Goal: Transaction & Acquisition: Book appointment/travel/reservation

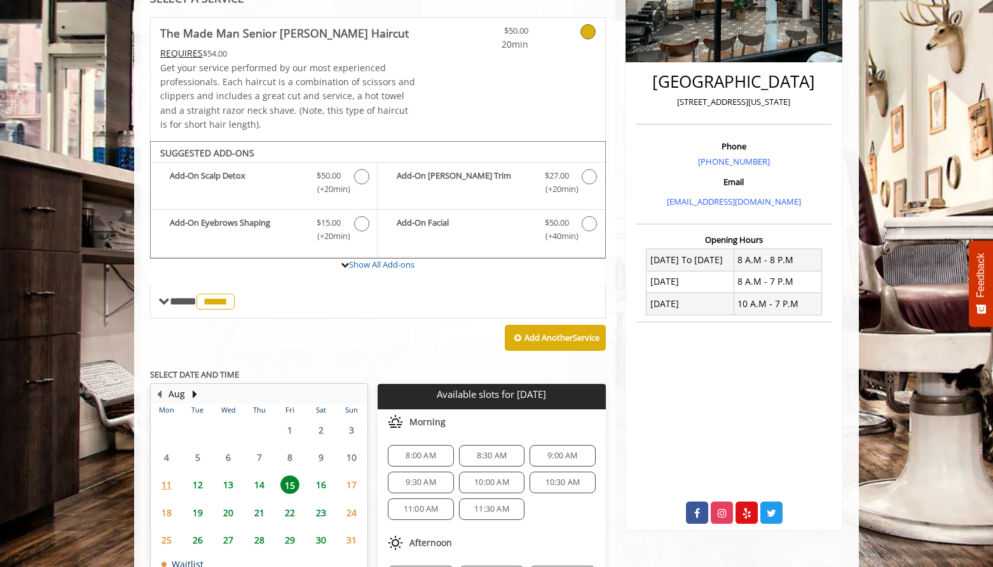
scroll to position [264, 0]
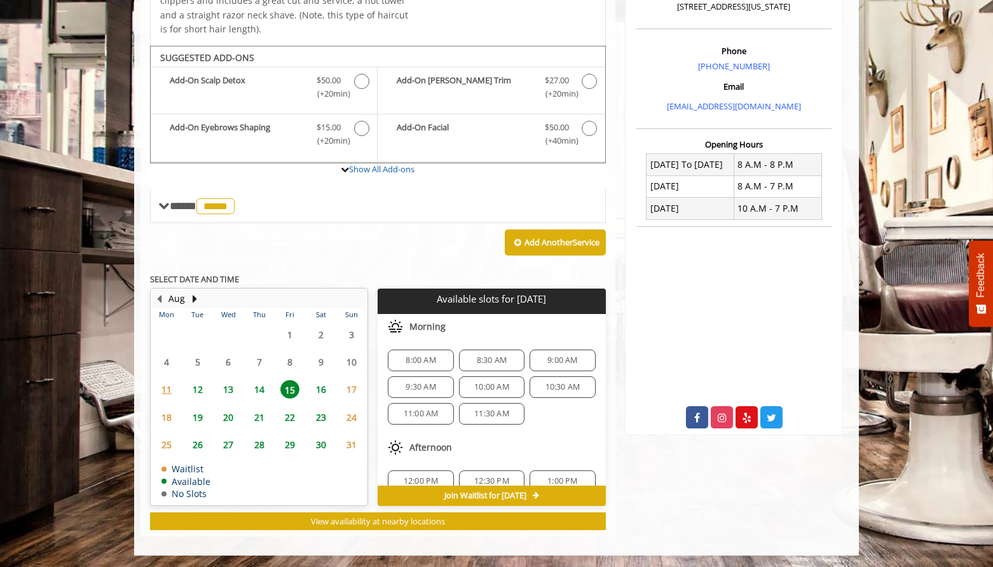
click at [322, 395] on span "16" at bounding box center [320, 389] width 19 height 18
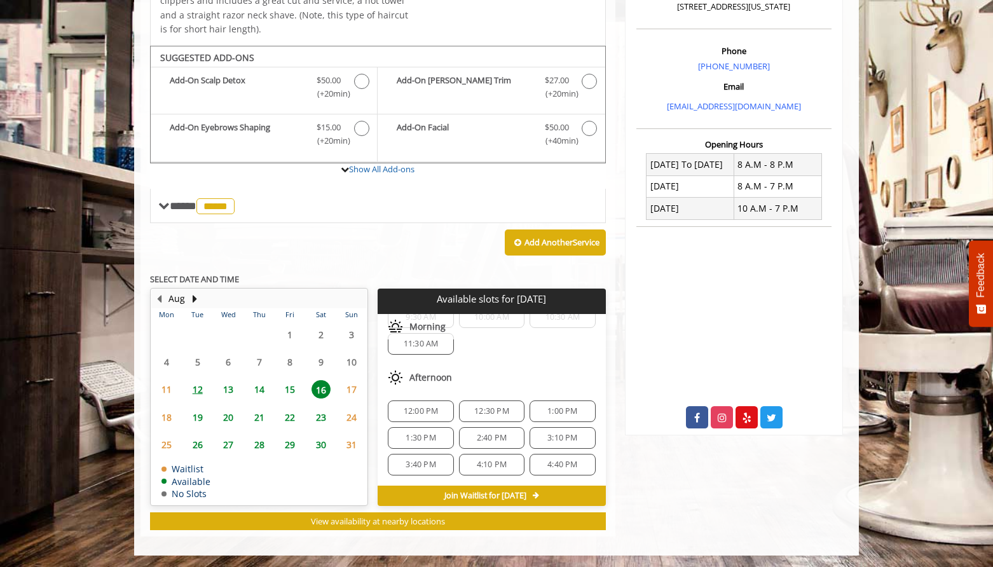
scroll to position [74, 0]
click at [561, 412] on span "1:00 PM" at bounding box center [562, 407] width 30 height 10
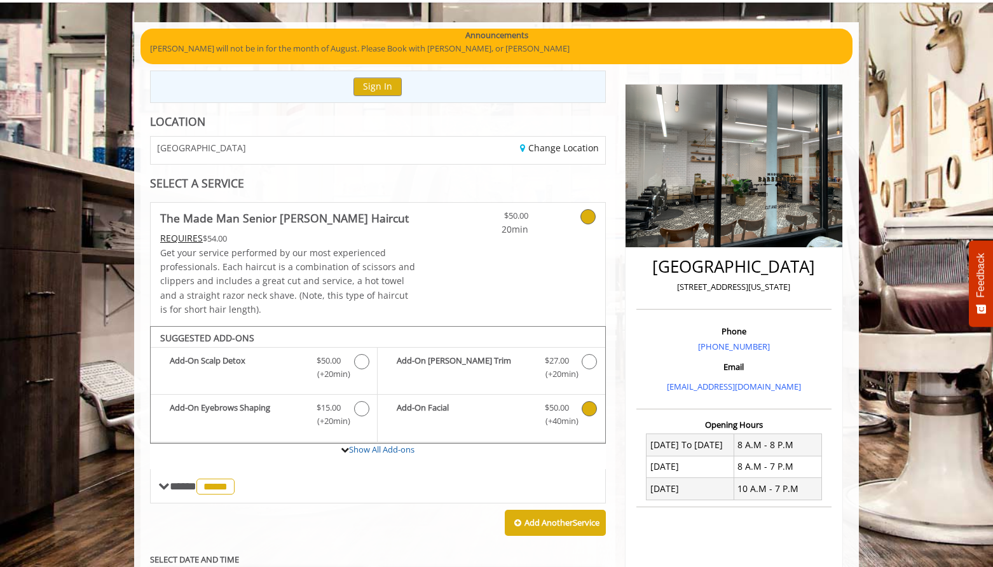
scroll to position [0, 0]
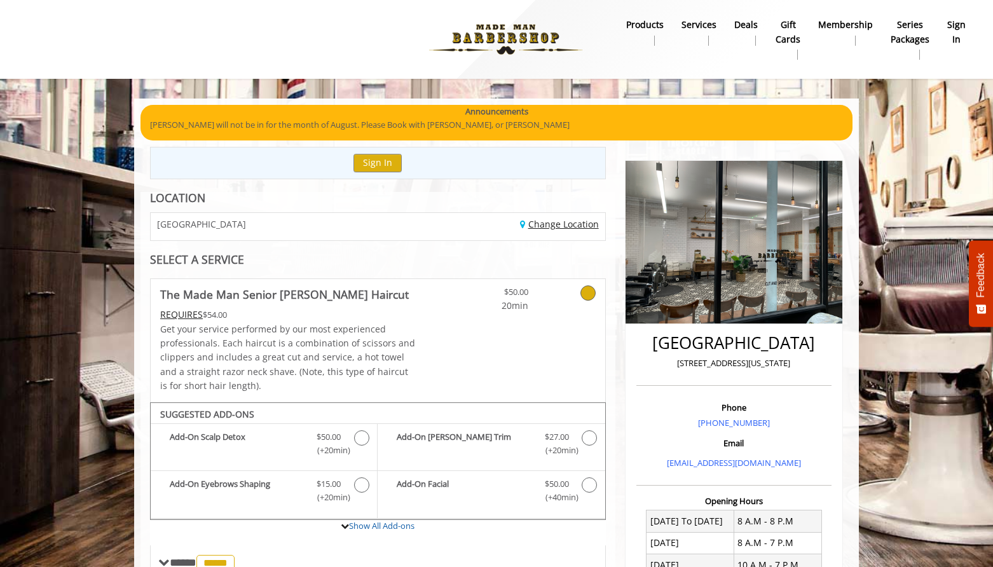
click at [564, 220] on link "Change Location" at bounding box center [559, 224] width 79 height 12
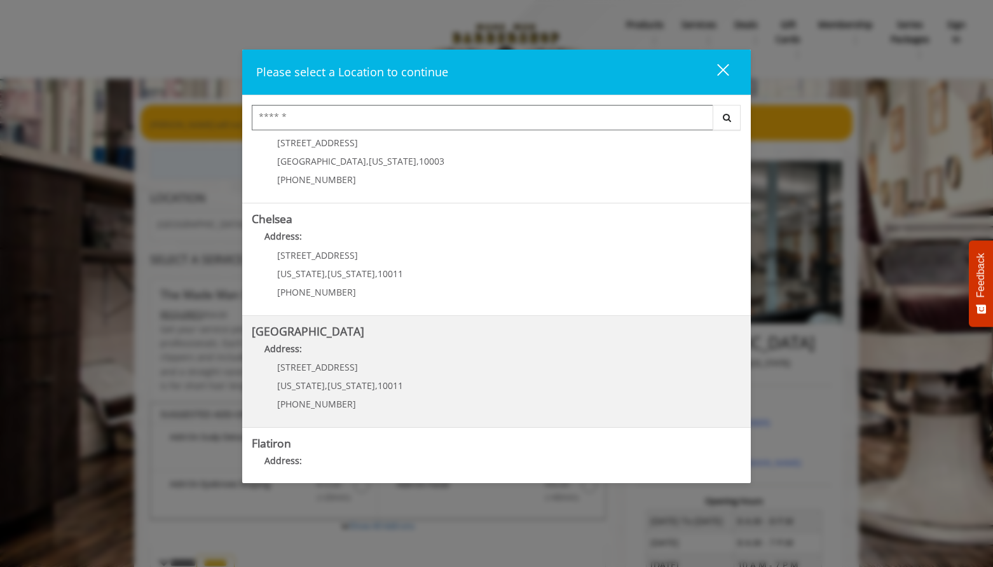
scroll to position [58, 0]
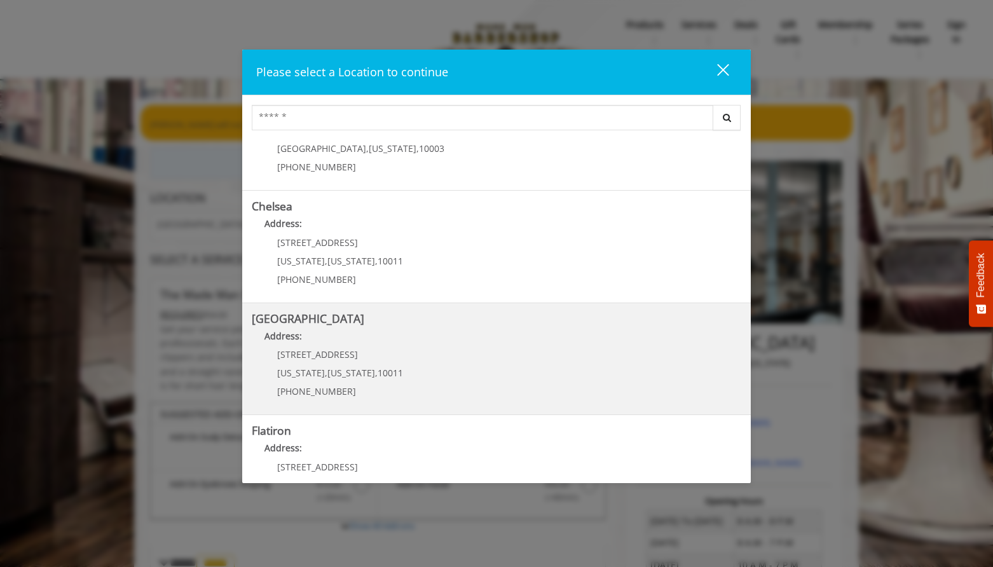
click at [349, 369] on span "[US_STATE]" at bounding box center [351, 373] width 48 height 12
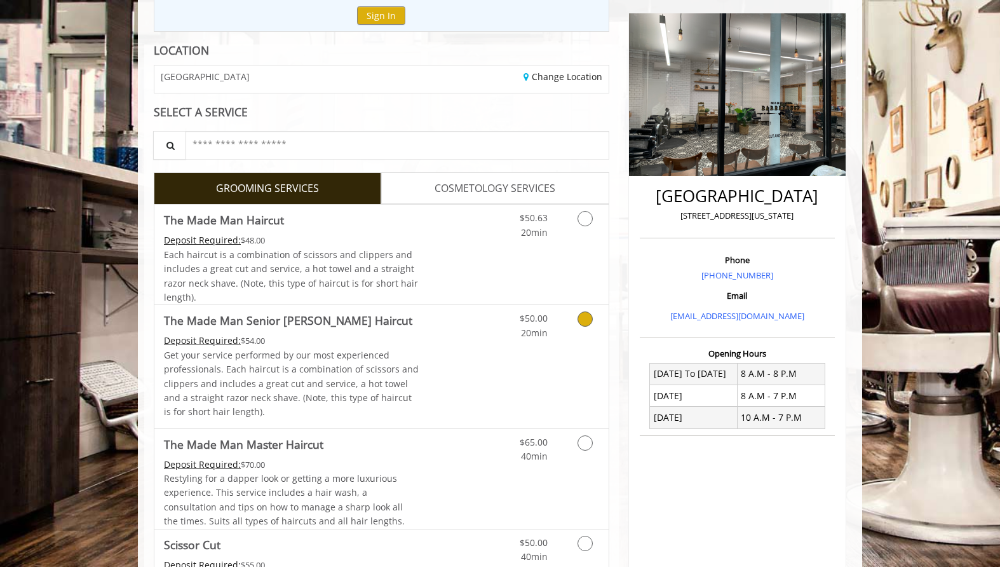
scroll to position [142, 0]
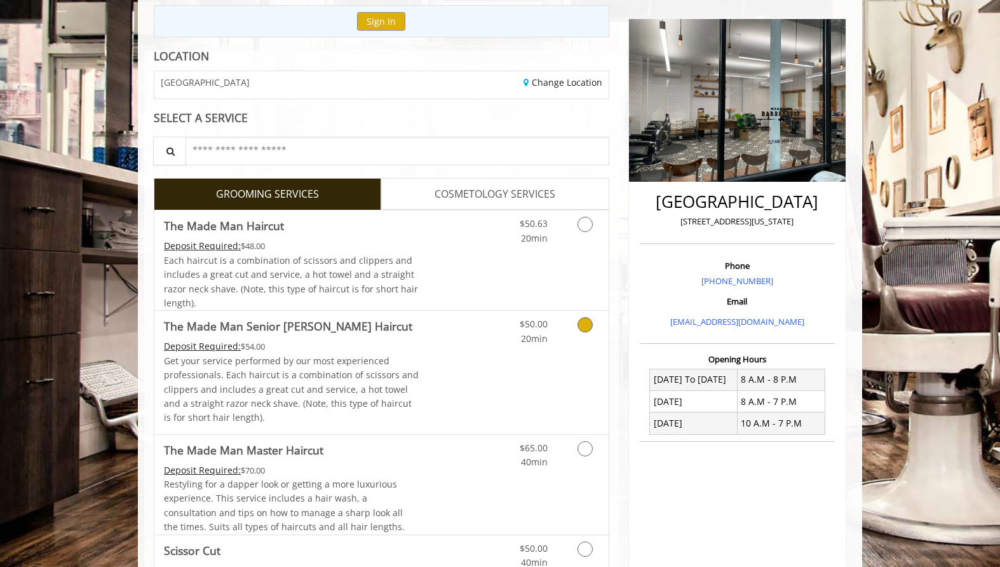
click at [579, 330] on link "Grooming services" at bounding box center [583, 328] width 32 height 35
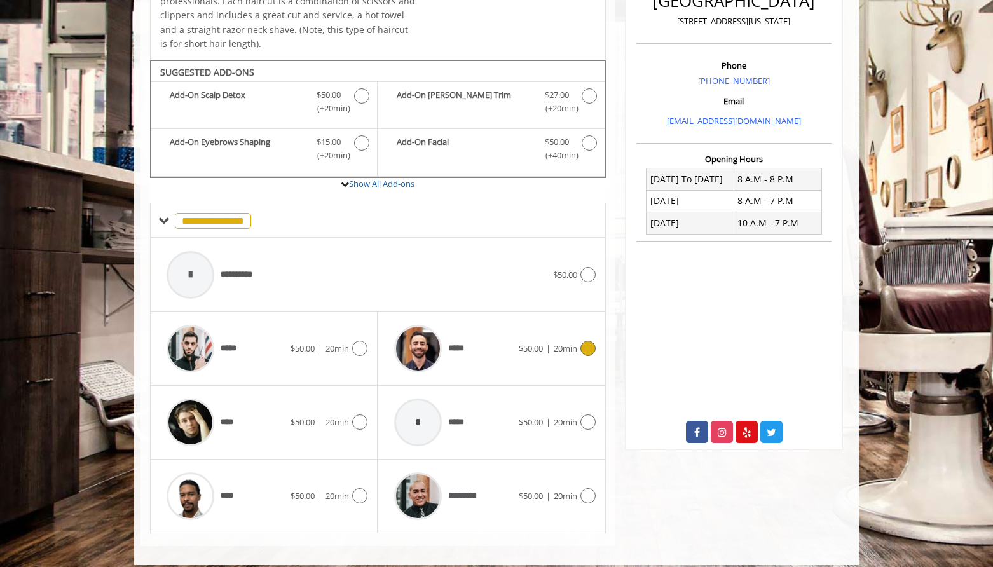
scroll to position [353, 0]
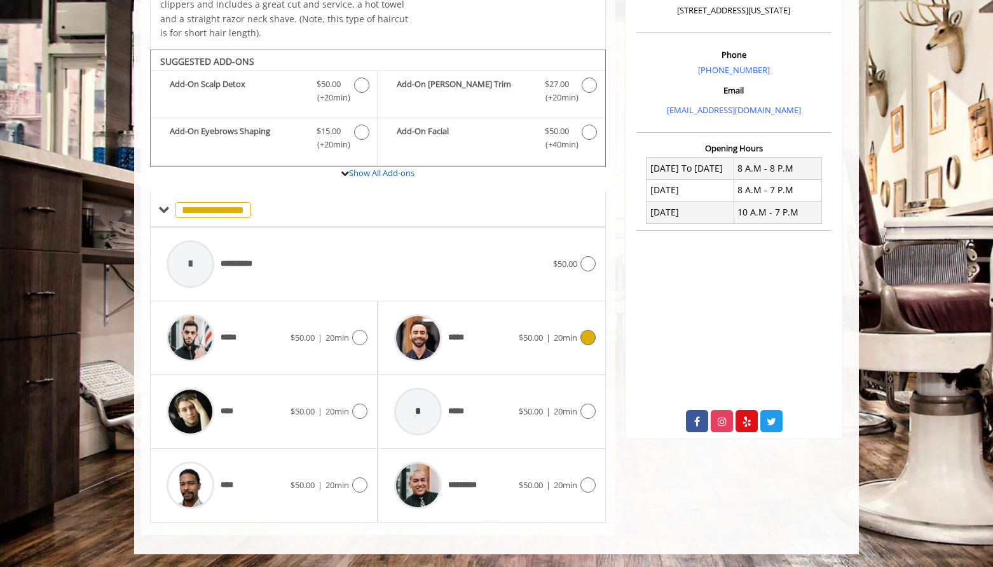
click at [573, 336] on span "20min" at bounding box center [566, 337] width 24 height 11
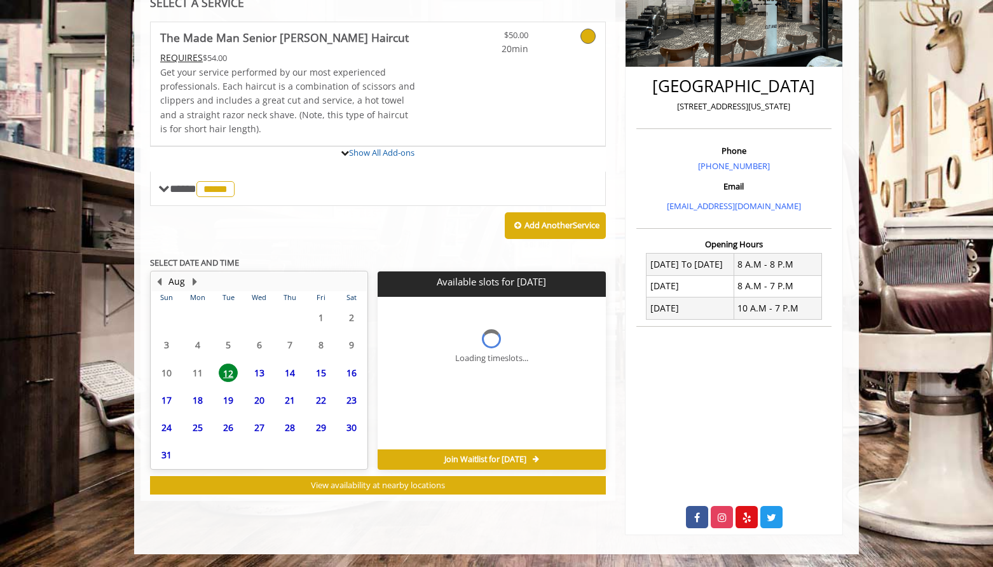
scroll to position [257, 0]
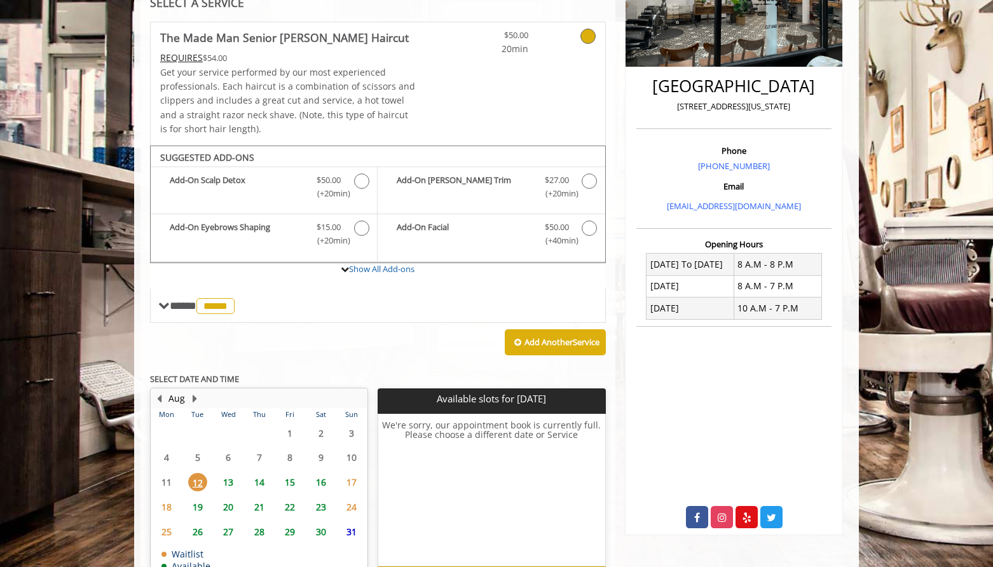
click at [320, 486] on span "16" at bounding box center [320, 482] width 19 height 18
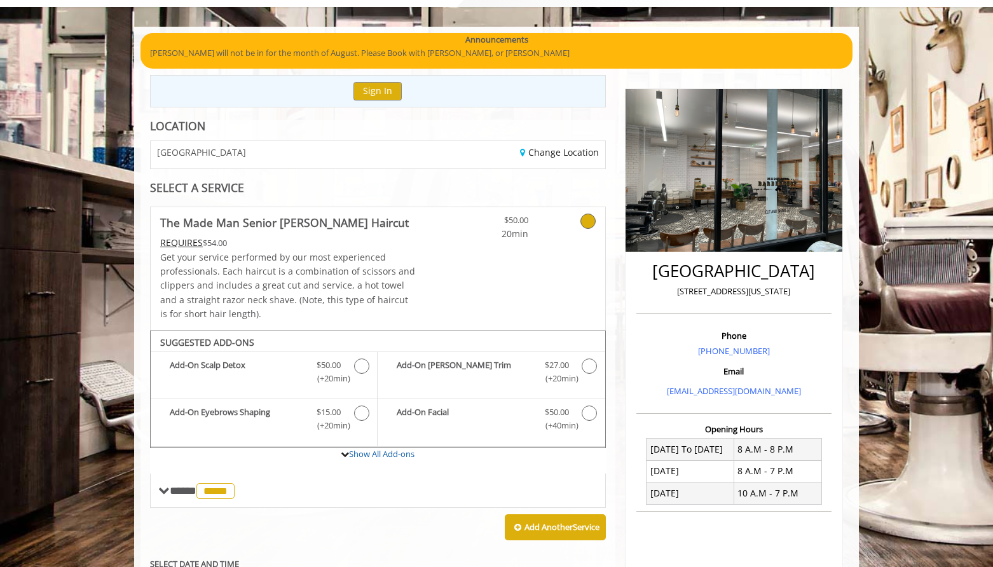
scroll to position [0, 0]
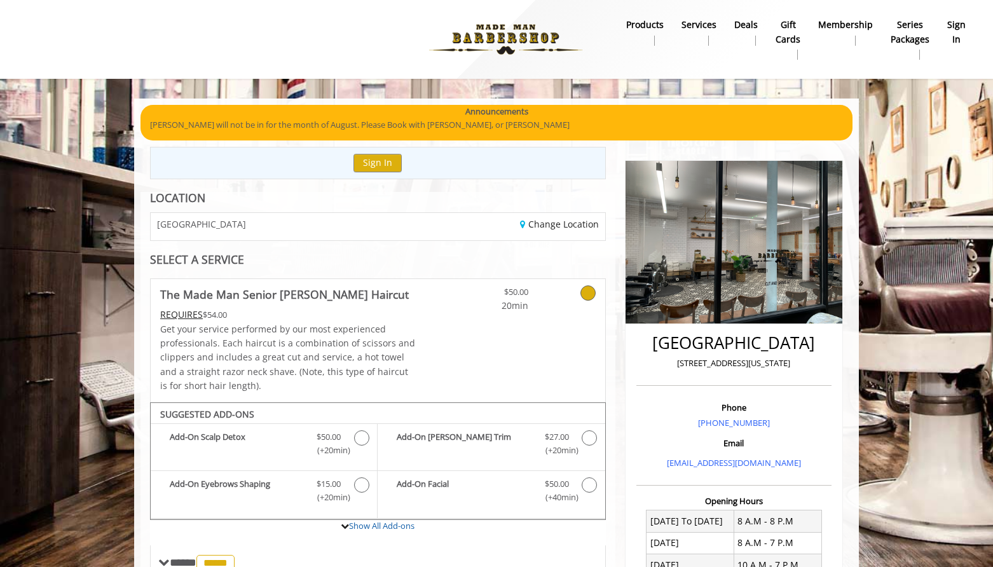
click at [710, 346] on h2 "[GEOGRAPHIC_DATA]" at bounding box center [733, 343] width 189 height 18
copy div "[GEOGRAPHIC_DATA]"
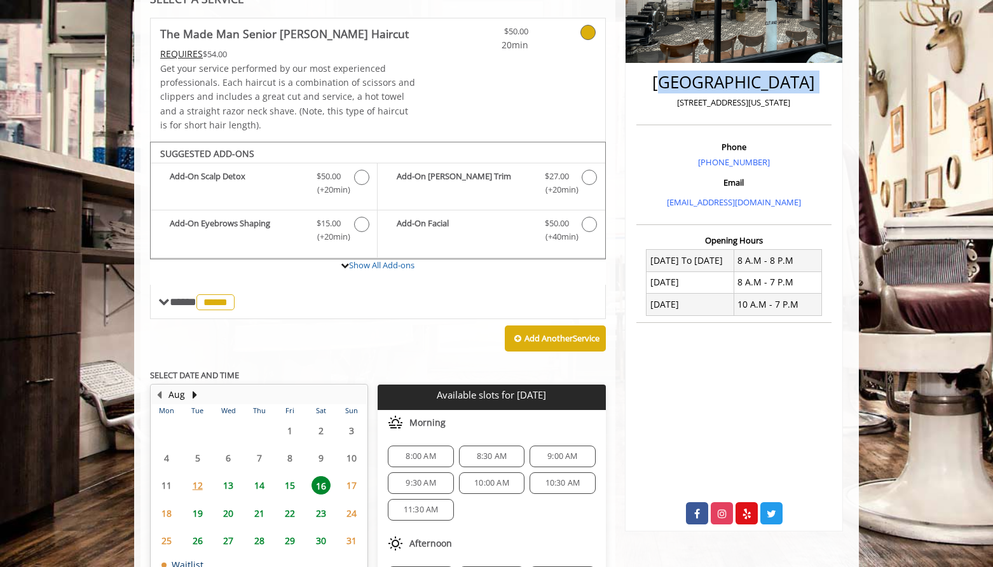
scroll to position [355, 0]
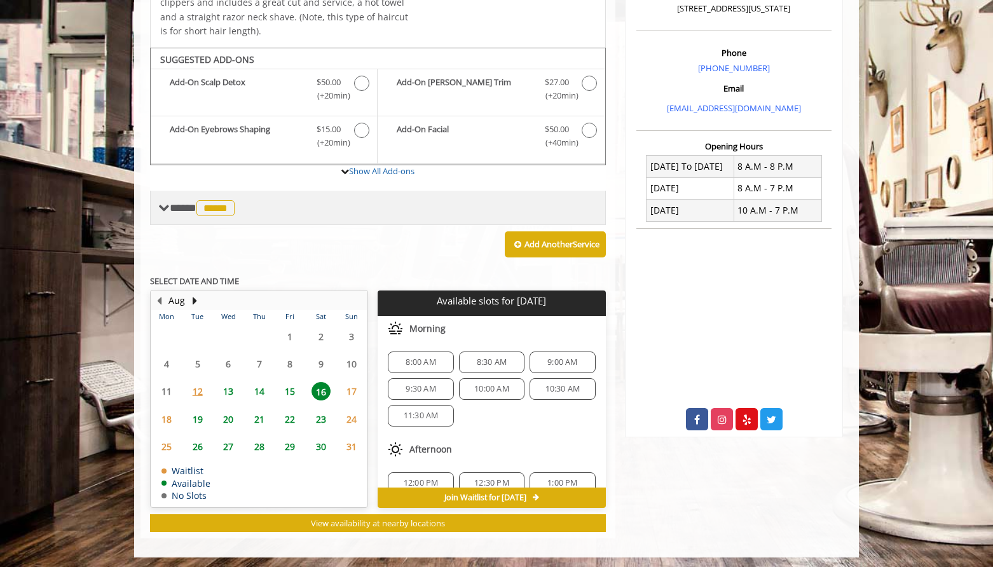
click at [172, 209] on span "**** ***** ********" at bounding box center [204, 207] width 68 height 11
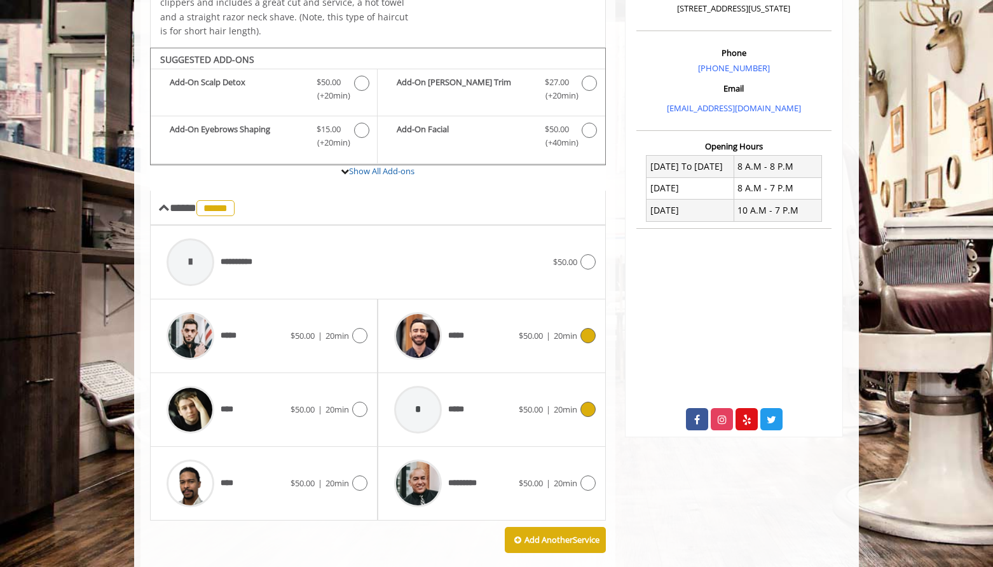
click at [566, 411] on span "20min" at bounding box center [566, 409] width 24 height 11
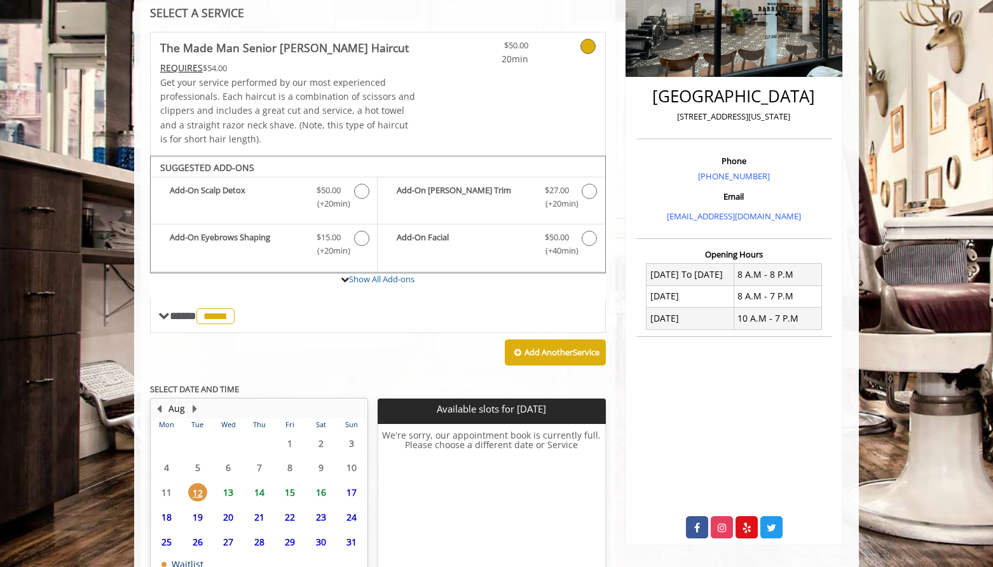
scroll to position [339, 0]
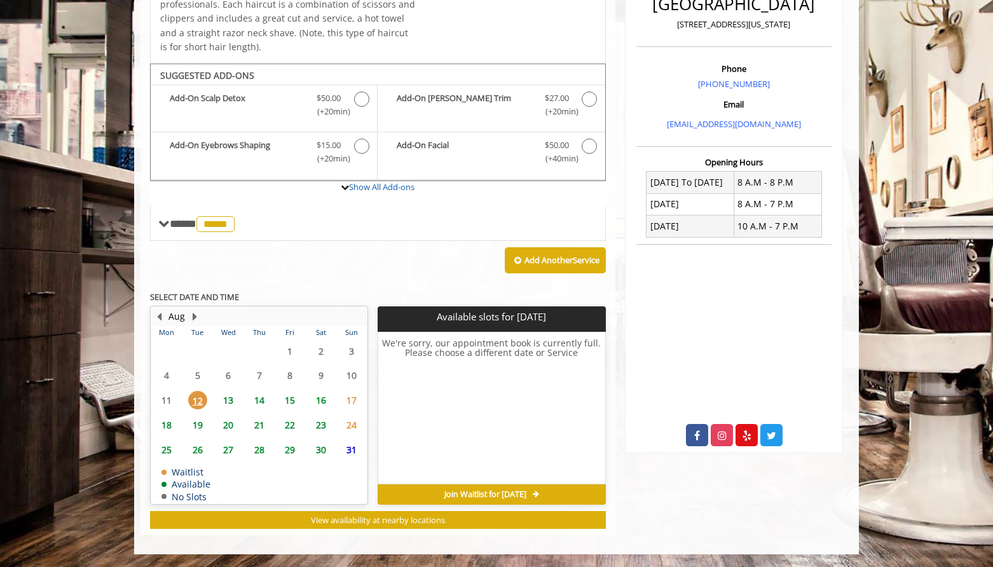
click at [329, 403] on span "16" at bounding box center [320, 400] width 19 height 18
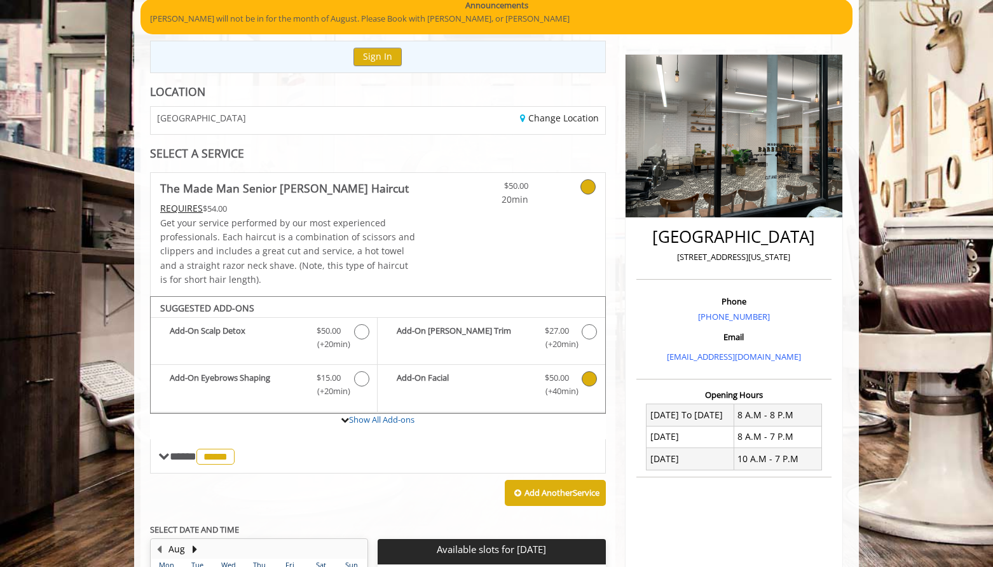
scroll to position [173, 0]
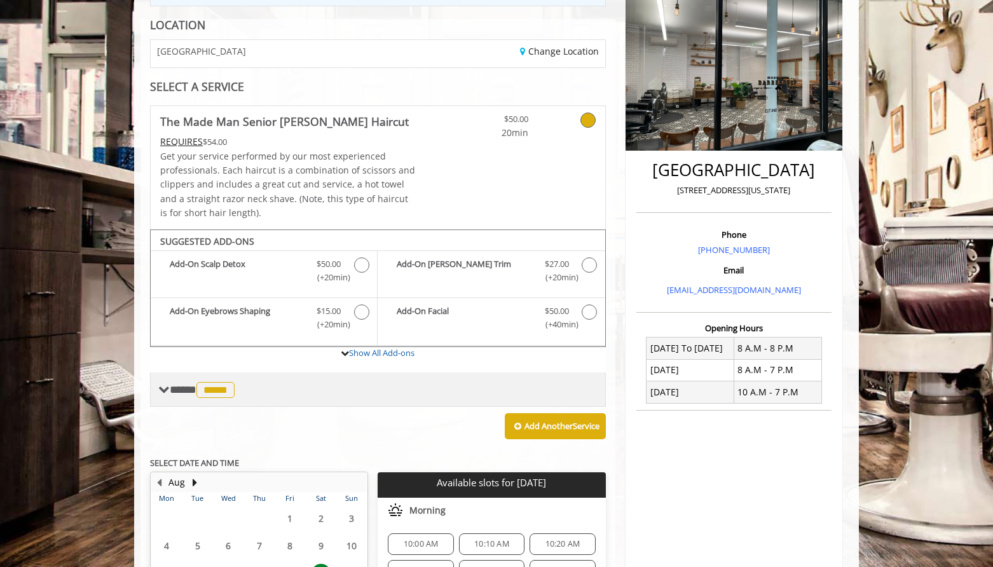
click at [225, 391] on span "*****" at bounding box center [215, 390] width 38 height 16
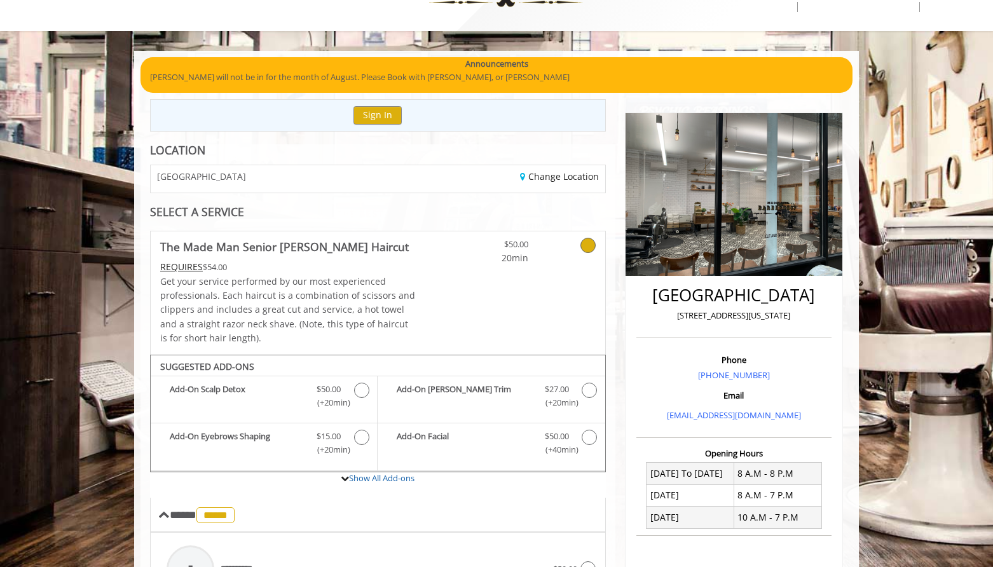
scroll to position [0, 0]
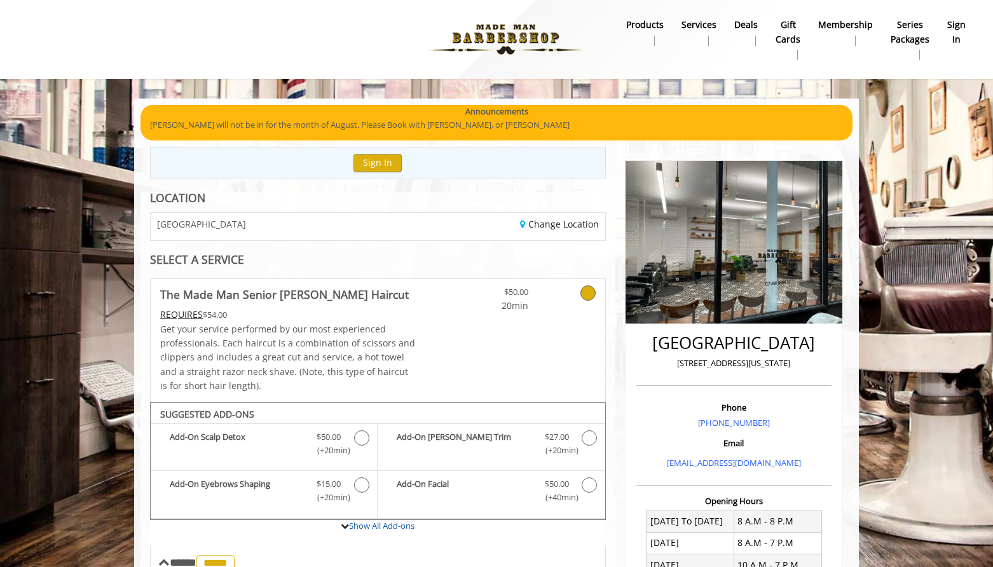
click at [210, 221] on span "[GEOGRAPHIC_DATA]" at bounding box center [201, 224] width 89 height 10
click at [567, 219] on link "Change Location" at bounding box center [559, 224] width 79 height 12
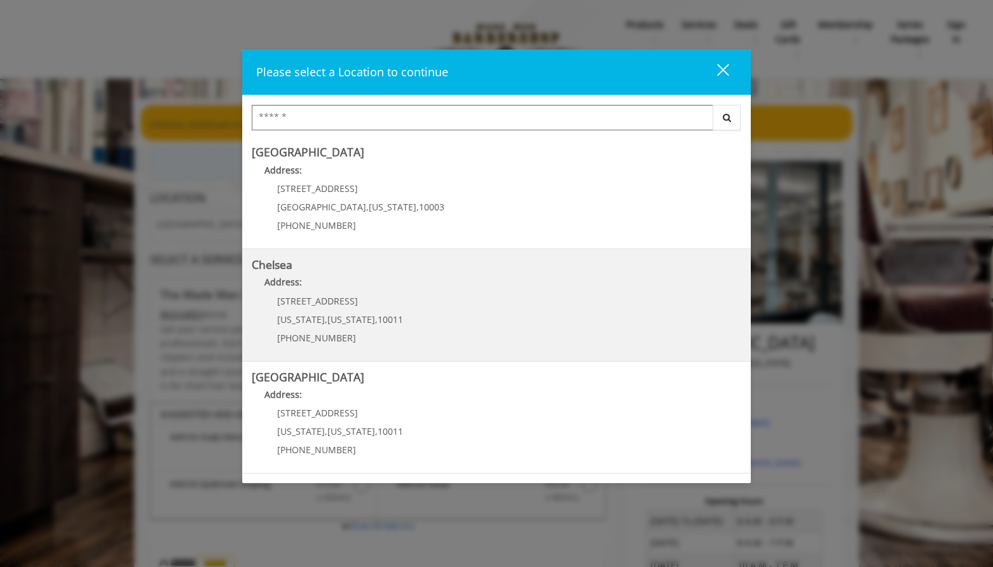
scroll to position [83, 0]
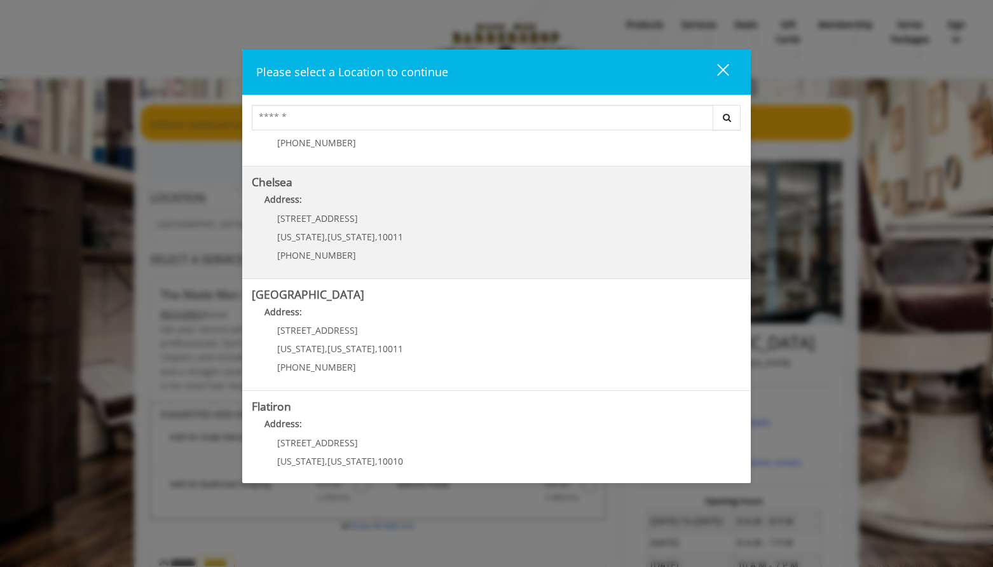
click at [350, 232] on span "[US_STATE]" at bounding box center [351, 237] width 48 height 12
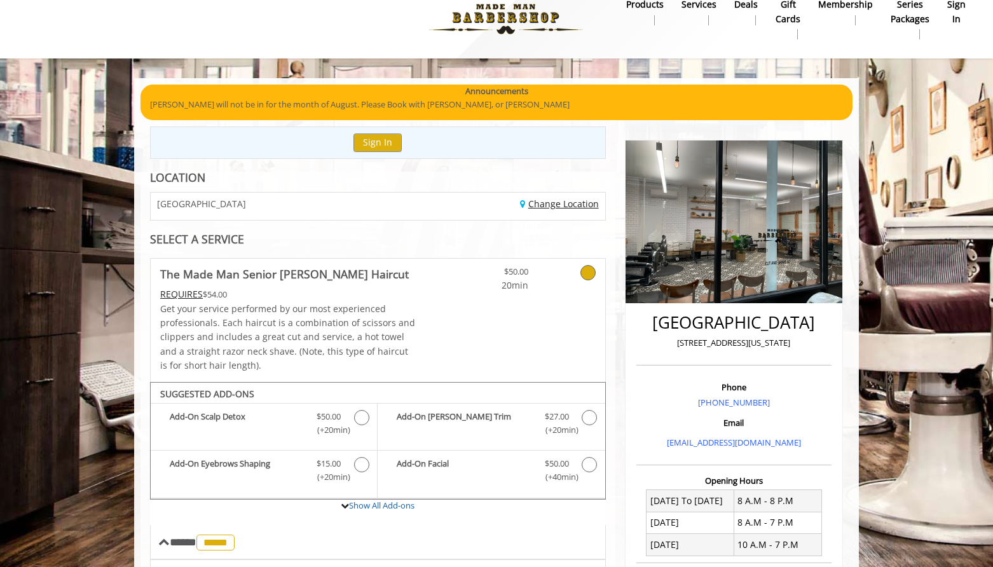
scroll to position [21, 0]
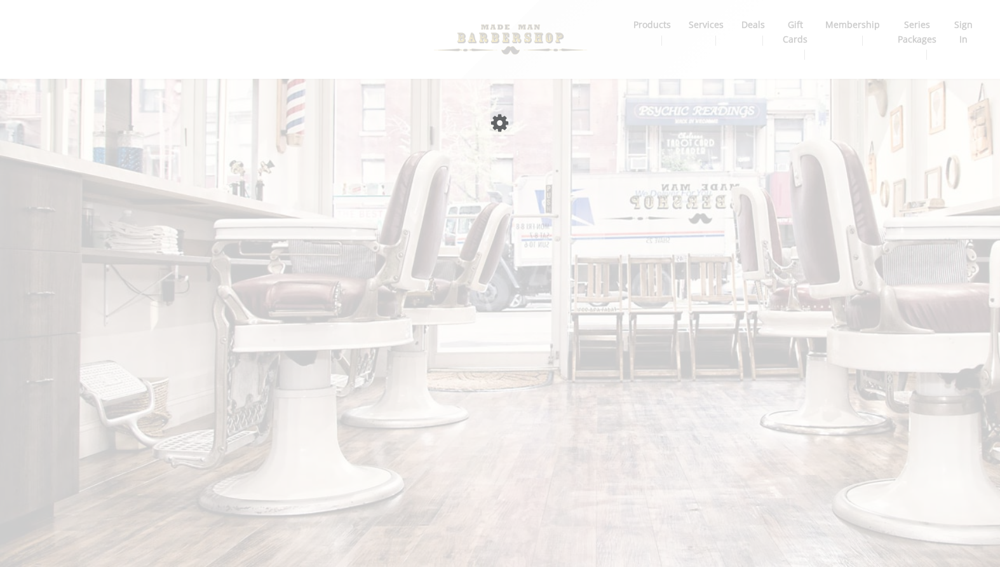
scroll to position [21, 0]
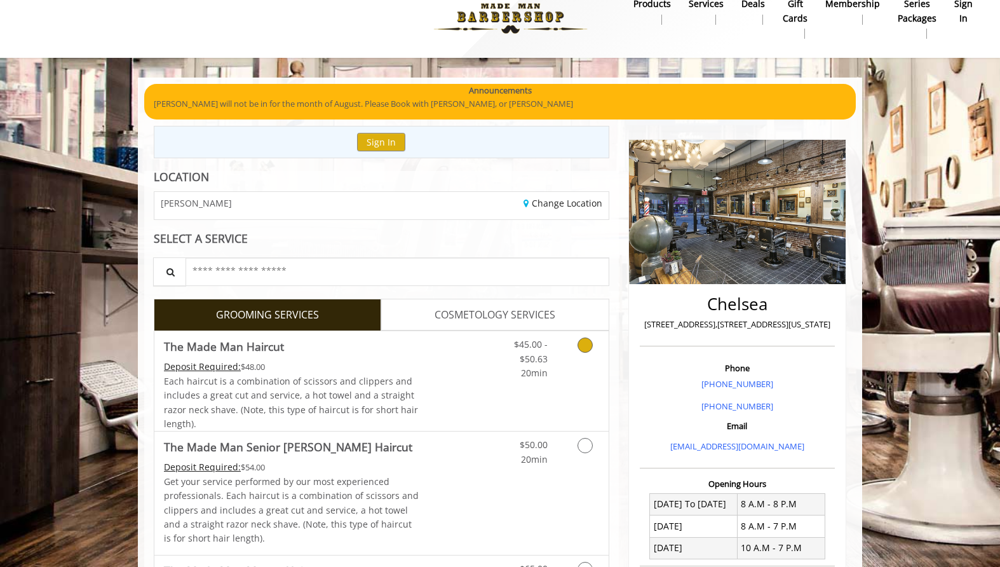
click at [561, 464] on div "Grooming services" at bounding box center [582, 448] width 51 height 35
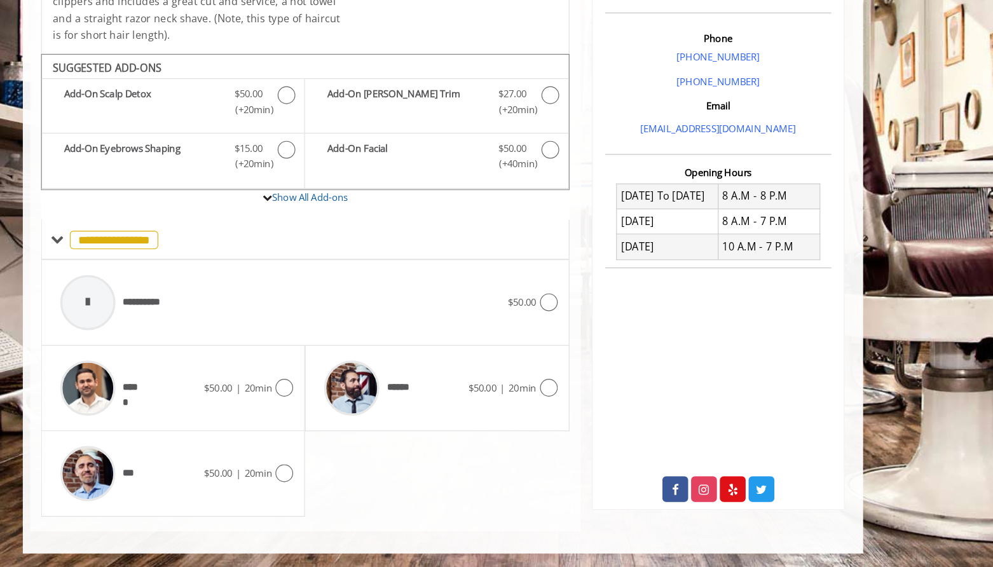
scroll to position [278, 0]
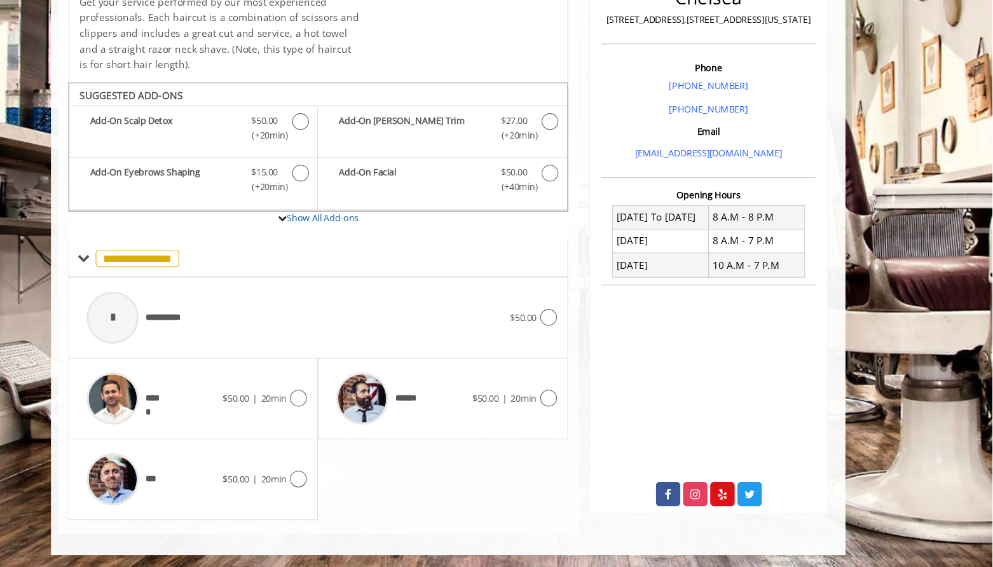
click at [598, 398] on div "****** $50.00 | 20min" at bounding box center [491, 413] width 228 height 74
click at [589, 410] on icon at bounding box center [587, 412] width 15 height 15
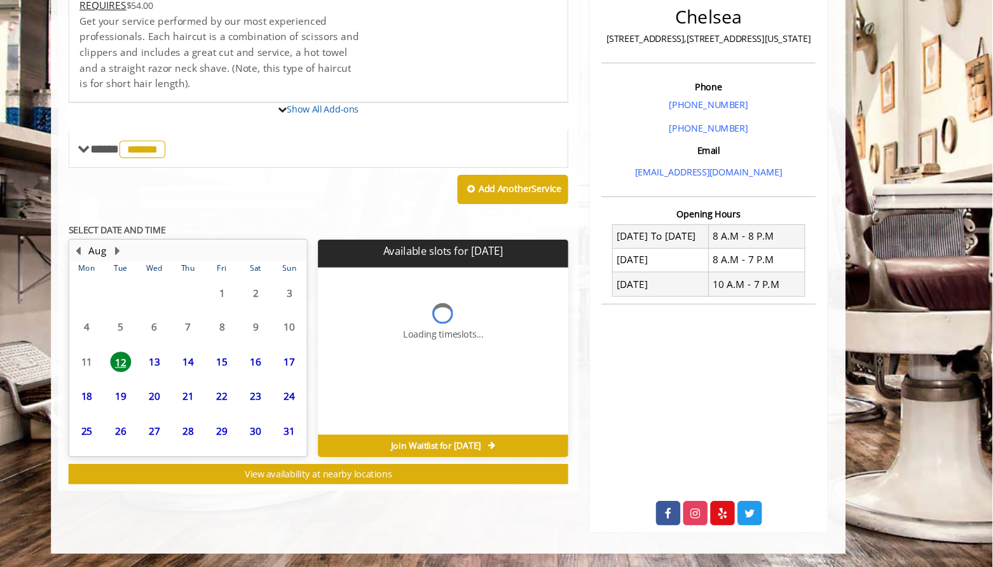
scroll to position [339, 0]
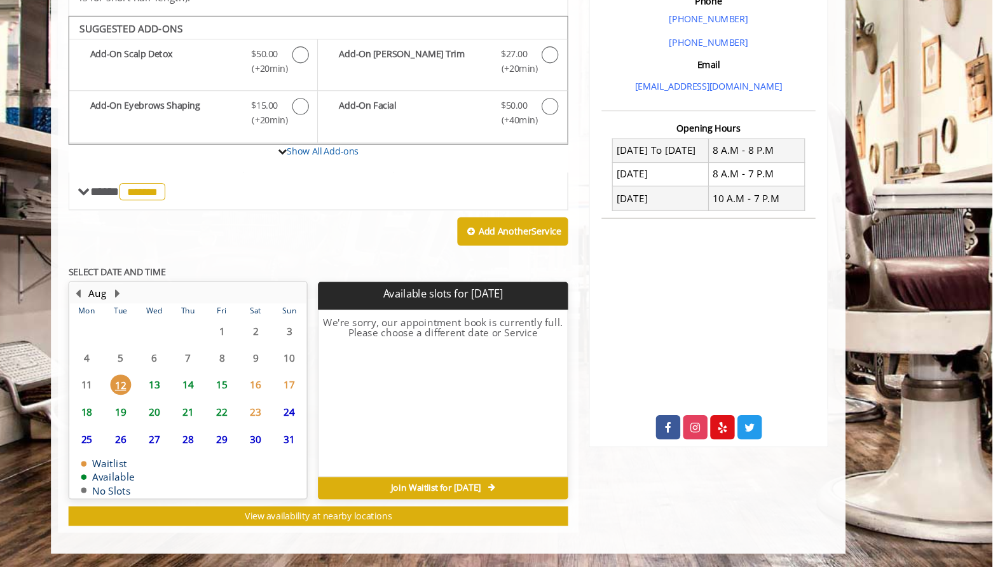
click at [324, 398] on span "16" at bounding box center [320, 400] width 19 height 18
click at [289, 400] on span "15" at bounding box center [289, 400] width 19 height 18
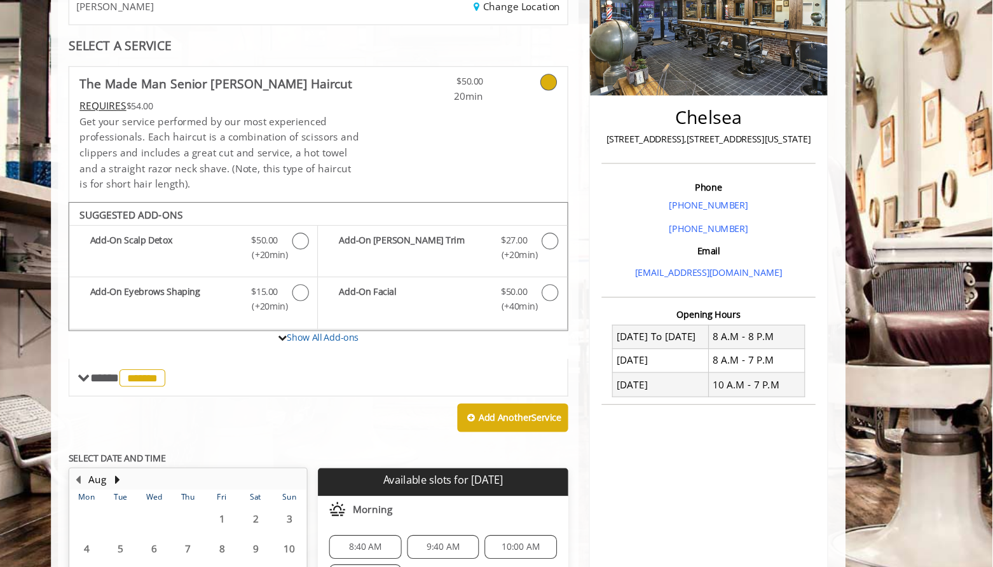
scroll to position [121, 0]
